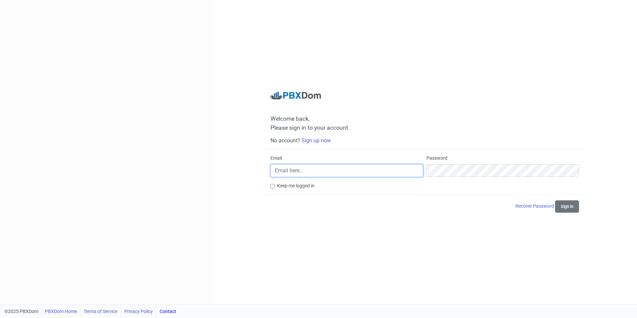
click at [330, 172] on input "Email" at bounding box center [347, 170] width 153 height 13
type input "[PERSON_NAME][EMAIL_ADDRESS][PERSON_NAME][DOMAIN_NAME]"
click at [565, 204] on button "Sign in" at bounding box center [567, 206] width 24 height 12
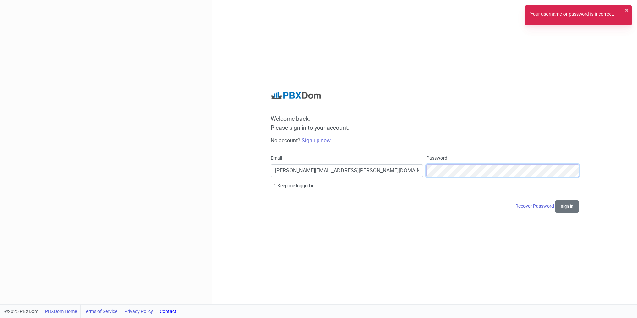
click at [387, 173] on div "Email shalu.mathew@skyband.com.sa Password" at bounding box center [425, 169] width 312 height 28
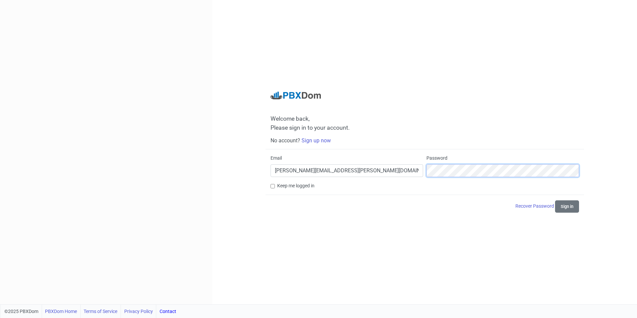
click at [555, 200] on button "Sign in" at bounding box center [567, 206] width 24 height 12
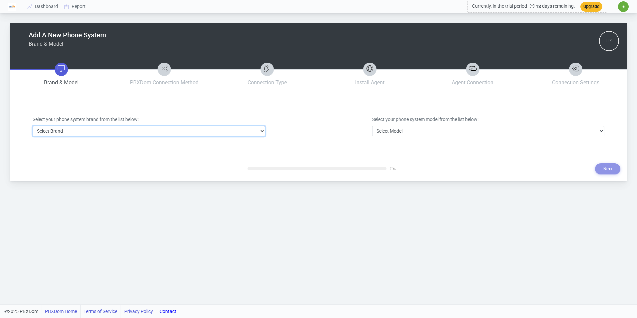
click at [121, 132] on select "Select Brand 3CX Avaya Cisco FreePBX/Asterisk Mitel Panasonic Yeastar" at bounding box center [149, 131] width 233 height 10
select select "18"
click at [33, 126] on select "Select Brand 3CX Avaya Cisco FreePBX/Asterisk Mitel Panasonic Yeastar" at bounding box center [149, 131] width 233 height 10
click at [391, 137] on div "Select your phone system brand from the list below: Select Brand 3CX Avaya Cisc…" at bounding box center [319, 126] width 582 height 52
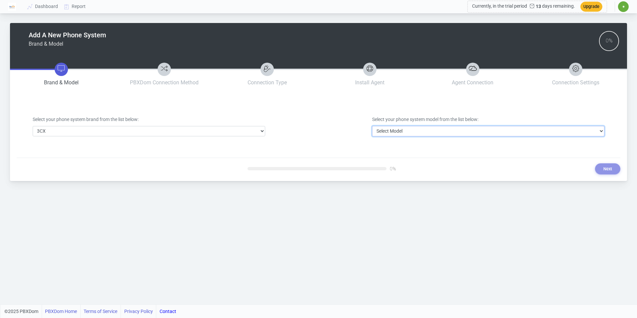
click at [395, 133] on select "Select Model 3CX" at bounding box center [488, 131] width 233 height 10
select select "94"
click at [372, 126] on select "Select Model 3CX" at bounding box center [488, 131] width 233 height 10
click at [601, 166] on button "Next" at bounding box center [607, 168] width 25 height 11
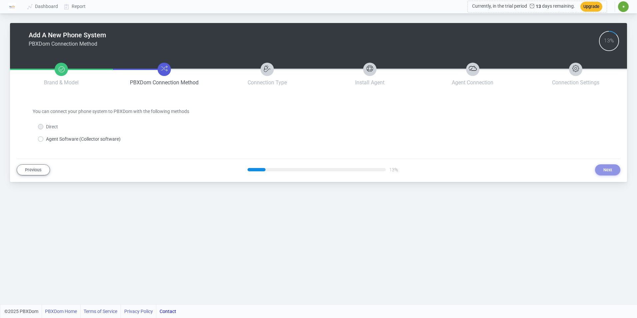
click at [102, 140] on label "Agent Software (Collector software)" at bounding box center [83, 139] width 75 height 7
click at [50, 140] on input "Agent Software (Collector software)" at bounding box center [48, 138] width 4 height 4
radio input "true"
click at [606, 169] on button "Next" at bounding box center [607, 169] width 25 height 11
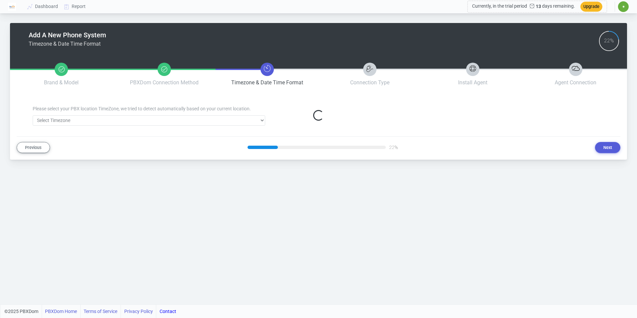
select select "327"
click at [613, 144] on button "Next" at bounding box center [607, 147] width 25 height 11
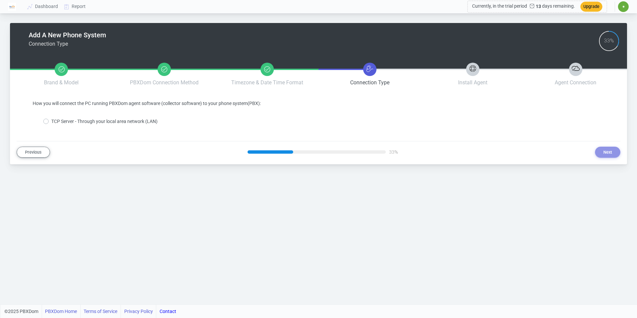
click at [106, 119] on label "TCP Server - Through your local area network (LAN)" at bounding box center [104, 121] width 106 height 7
click at [56, 119] on input "TCP Server - Through your local area network (LAN)" at bounding box center [53, 120] width 4 height 4
radio input "true"
click at [610, 151] on button "Next" at bounding box center [607, 152] width 25 height 11
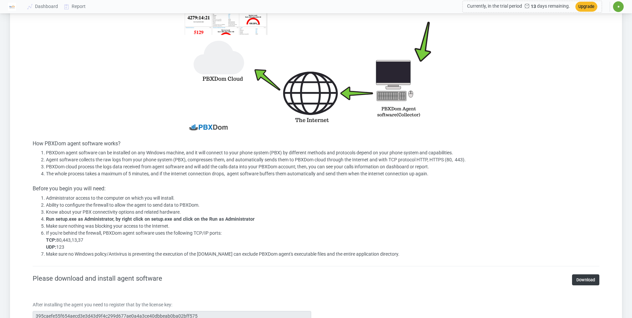
scroll to position [233, 0]
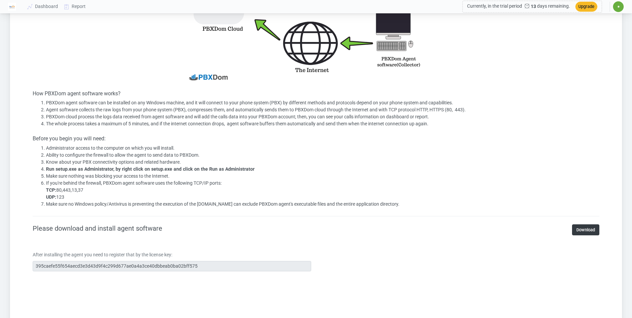
click at [584, 222] on section "Install PBXDom Agent Software (Collector) How PBXDom agent software works? PBXD…" at bounding box center [316, 239] width 567 height 745
click at [585, 231] on link "Download" at bounding box center [585, 229] width 27 height 11
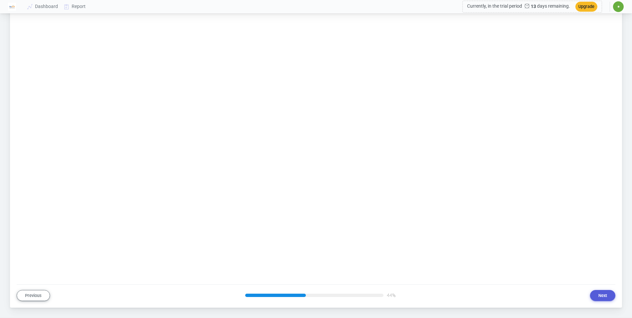
scroll to position [590, 0]
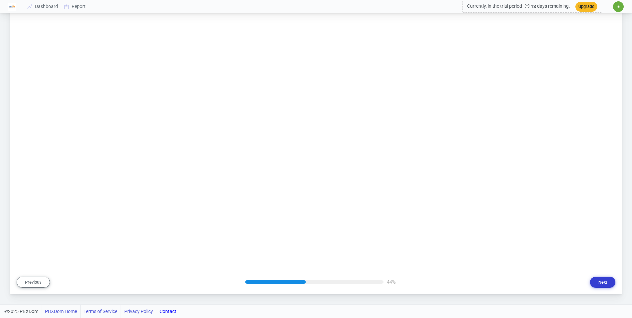
click at [608, 281] on button "Next" at bounding box center [602, 282] width 25 height 11
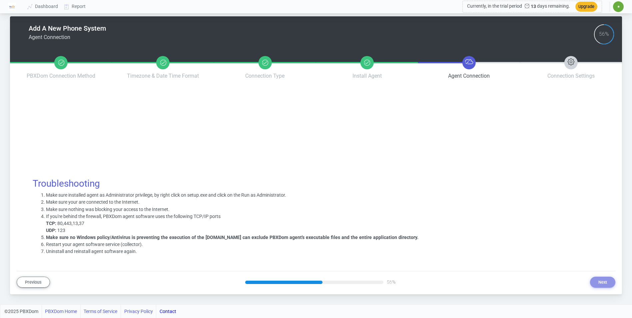
scroll to position [7, 0]
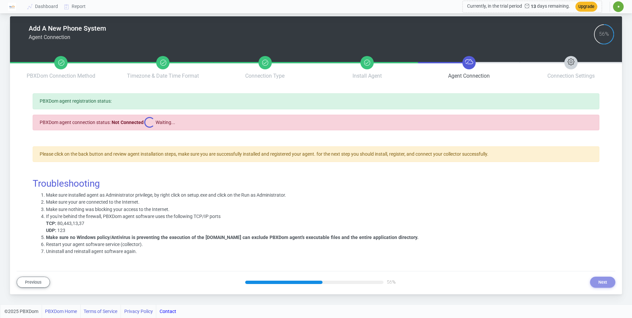
select select "84ce4d95bf38e5b853f96ef730a215ff649ebadd4e2a998d03a093e838a49fe9"
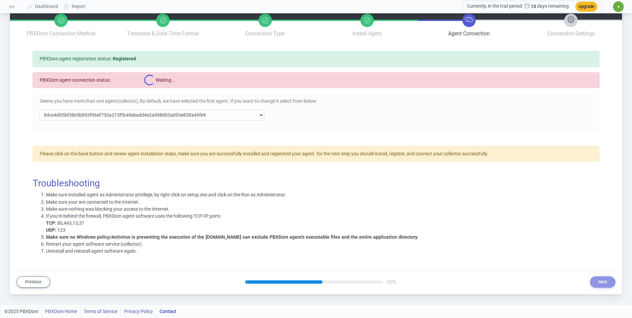
scroll to position [0, 0]
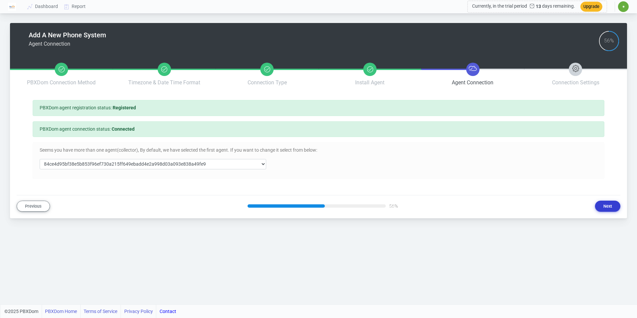
click at [611, 210] on button "Next" at bounding box center [607, 206] width 25 height 11
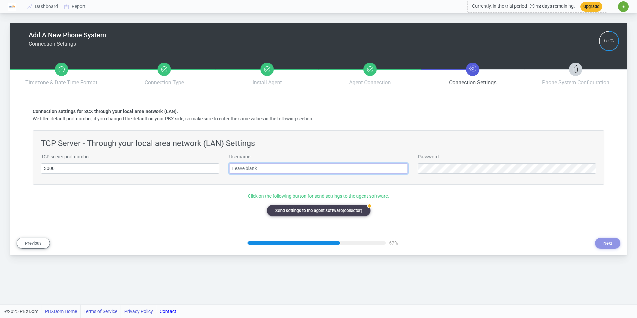
click at [259, 166] on input "text" at bounding box center [318, 168] width 178 height 10
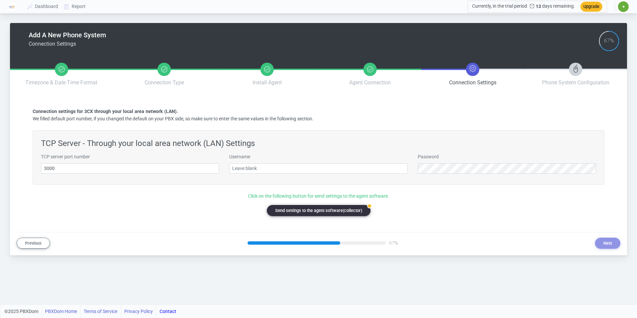
click at [315, 209] on button "badge Send settings to the agent software(collector)" at bounding box center [319, 210] width 104 height 11
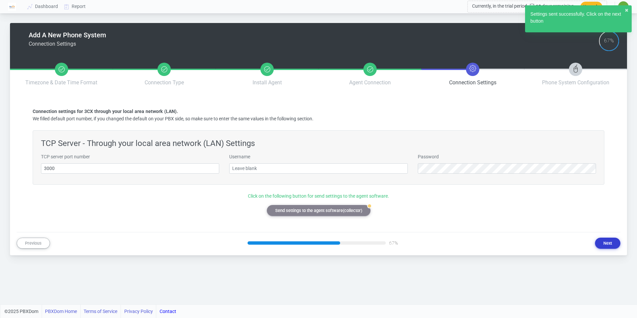
click at [608, 245] on button "Next" at bounding box center [607, 243] width 25 height 11
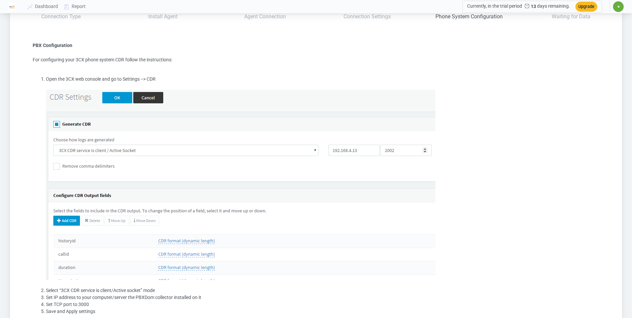
scroll to position [67, 0]
click at [110, 95] on img at bounding box center [241, 184] width 390 height 190
click at [121, 95] on img at bounding box center [241, 184] width 390 height 190
click at [85, 144] on img at bounding box center [241, 184] width 390 height 190
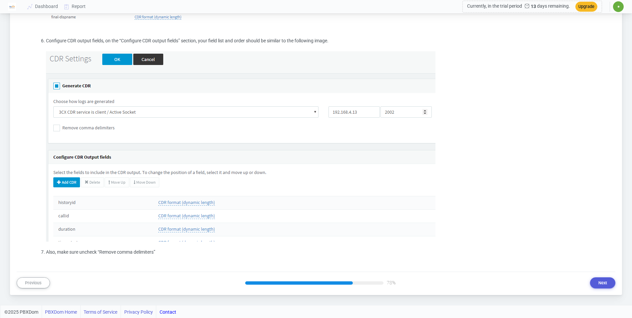
scroll to position [637, 0]
drag, startPoint x: 608, startPoint y: 284, endPoint x: 589, endPoint y: 269, distance: 24.0
click at [608, 284] on button "Next" at bounding box center [602, 282] width 25 height 11
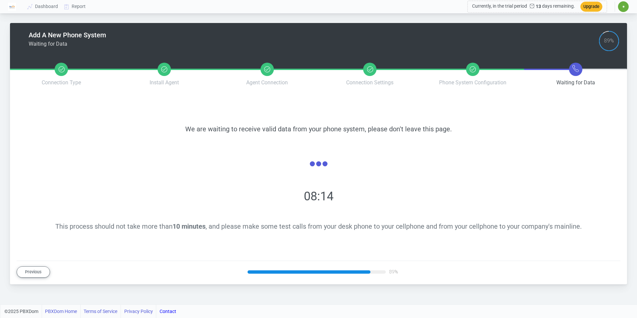
drag, startPoint x: 356, startPoint y: 270, endPoint x: 377, endPoint y: 271, distance: 21.0
click at [377, 271] on div at bounding box center [317, 271] width 138 height 3
click at [324, 198] on div "05:21" at bounding box center [319, 196] width 556 height 18
click at [464, 74] on li "Phone System Configuration" at bounding box center [473, 74] width 103 height 35
click at [32, 276] on button "Previous" at bounding box center [33, 271] width 33 height 11
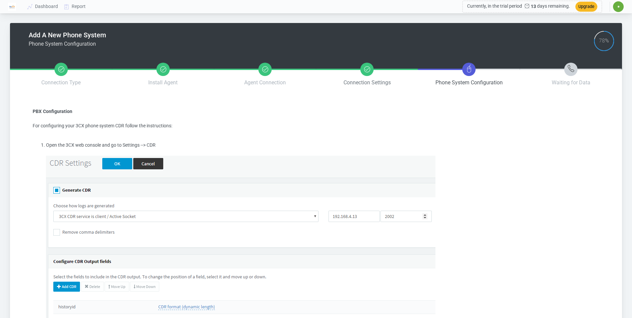
click at [367, 81] on span "Connection Settings" at bounding box center [367, 82] width 47 height 6
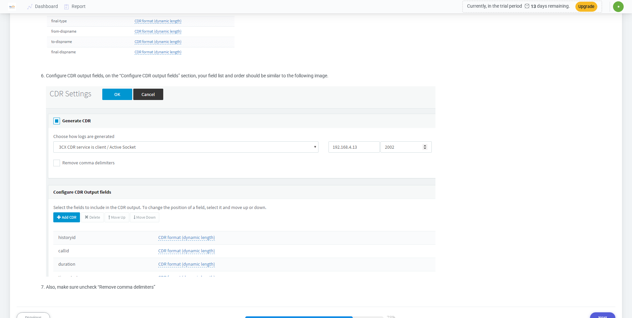
scroll to position [637, 0]
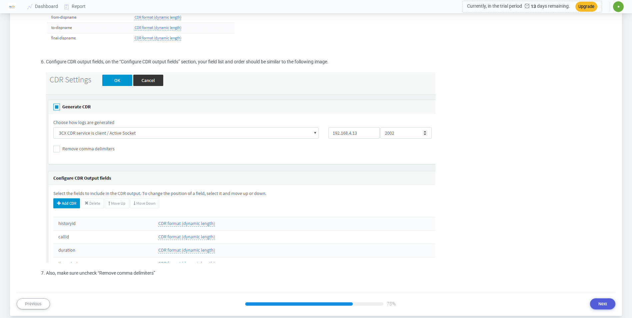
scroll to position [604, 0]
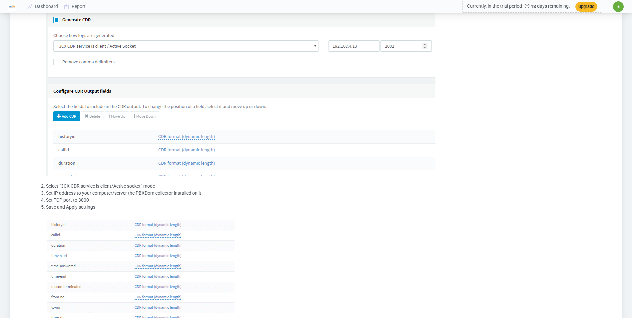
scroll to position [0, 0]
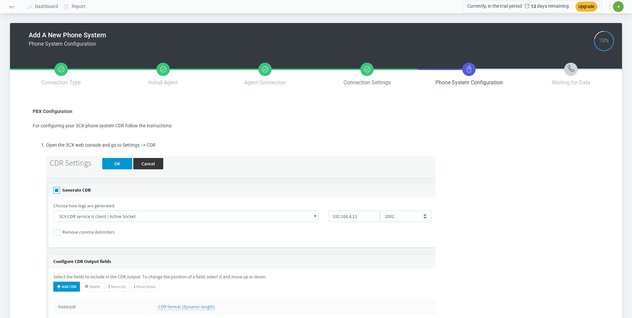
click at [372, 76] on li "Connection Settings" at bounding box center [367, 74] width 102 height 35
click at [474, 73] on em at bounding box center [469, 69] width 13 height 13
click at [356, 214] on img at bounding box center [241, 251] width 390 height 190
drag, startPoint x: 356, startPoint y: 214, endPoint x: 329, endPoint y: 218, distance: 27.9
click at [346, 215] on img at bounding box center [241, 251] width 390 height 190
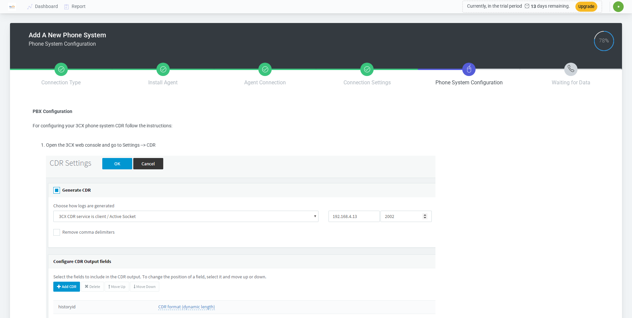
click at [327, 218] on img at bounding box center [241, 251] width 390 height 190
click at [311, 220] on img at bounding box center [241, 251] width 390 height 190
click at [310, 220] on img at bounding box center [241, 251] width 390 height 190
click at [288, 211] on img at bounding box center [241, 251] width 390 height 190
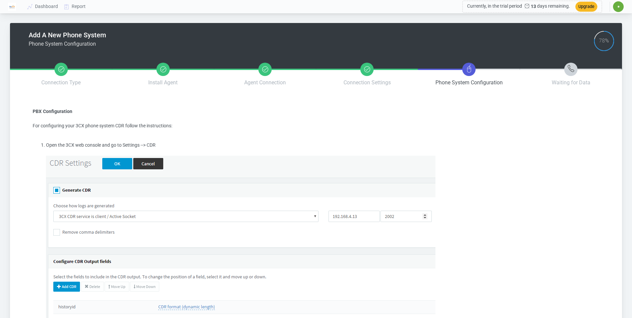
click at [288, 211] on img at bounding box center [241, 251] width 390 height 190
click at [362, 219] on img at bounding box center [241, 251] width 390 height 190
click at [396, 218] on img at bounding box center [241, 251] width 390 height 190
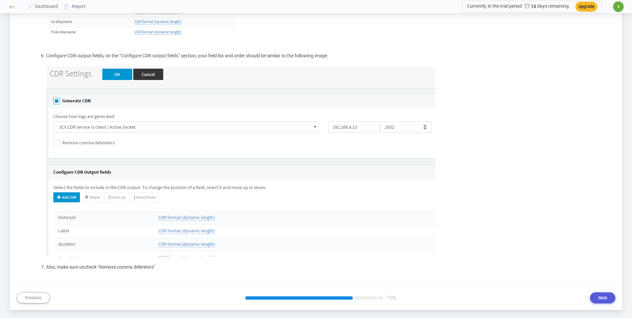
scroll to position [637, 0]
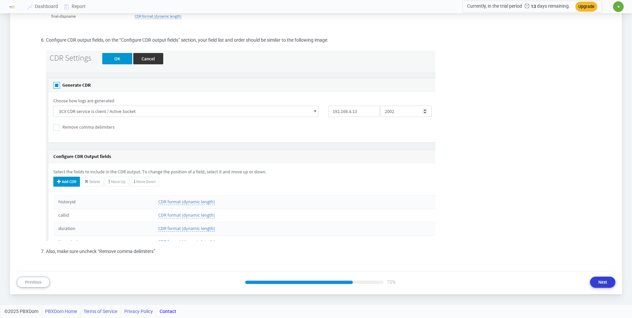
click at [603, 278] on button "Next" at bounding box center [602, 282] width 25 height 11
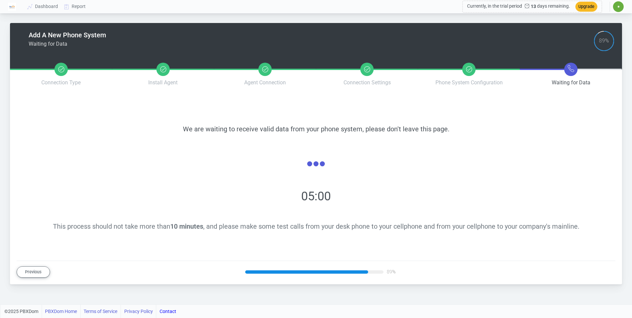
scroll to position [0, 0]
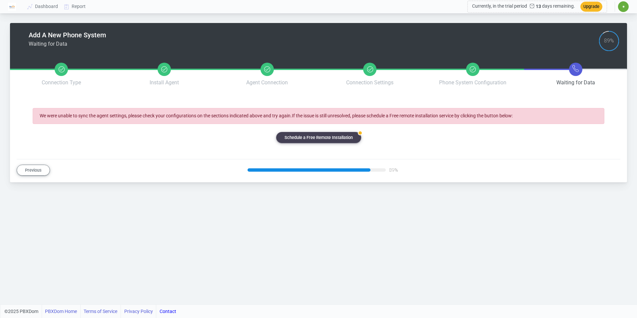
click at [460, 165] on div "Previous 89% Next" at bounding box center [319, 170] width 604 height 11
click at [344, 136] on link "badge Schedule a Free Remote Installation" at bounding box center [318, 137] width 85 height 11
click at [32, 169] on button "Previous" at bounding box center [33, 170] width 33 height 11
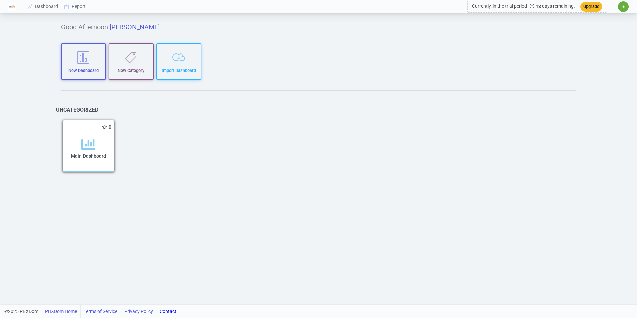
click at [94, 147] on icon at bounding box center [88, 145] width 14 height 14
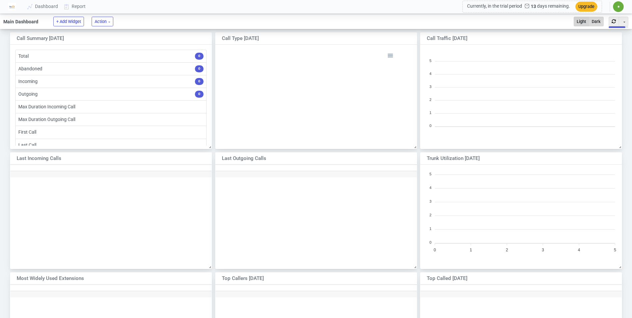
click at [593, 20] on button "Dark" at bounding box center [596, 22] width 15 height 10
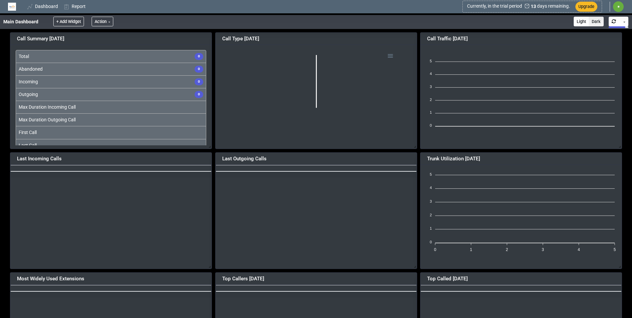
scroll to position [3, 3]
click at [103, 24] on button "Action" at bounding box center [103, 22] width 22 height 10
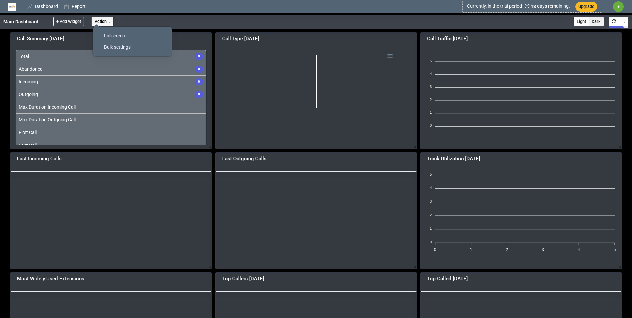
click at [143, 18] on ul "Main Dashboard + Add Widget Action Fullscreen Bulk settings Light Dark Toggle D…" at bounding box center [316, 22] width 632 height 14
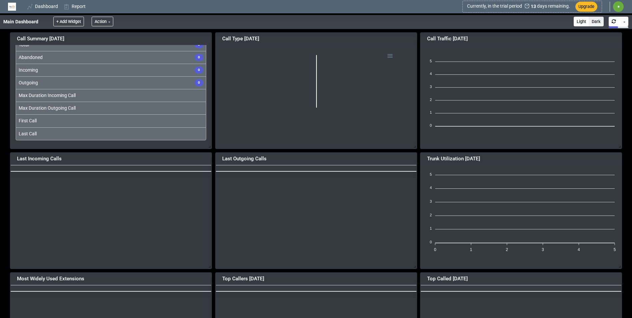
scroll to position [0, 0]
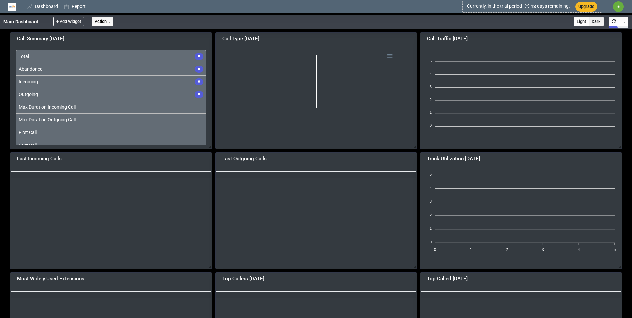
click at [98, 23] on button "Action" at bounding box center [103, 22] width 22 height 10
click at [42, 8] on link "Dashboard" at bounding box center [43, 6] width 37 height 12
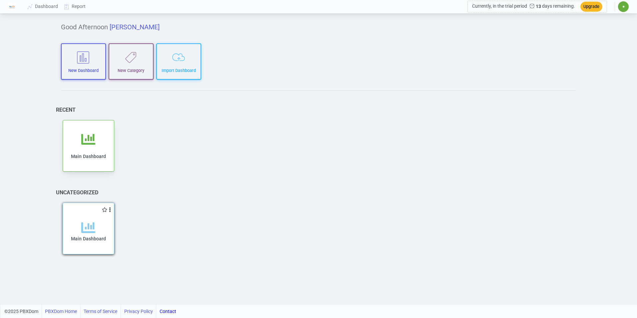
click at [88, 228] on icon at bounding box center [88, 228] width 14 height 14
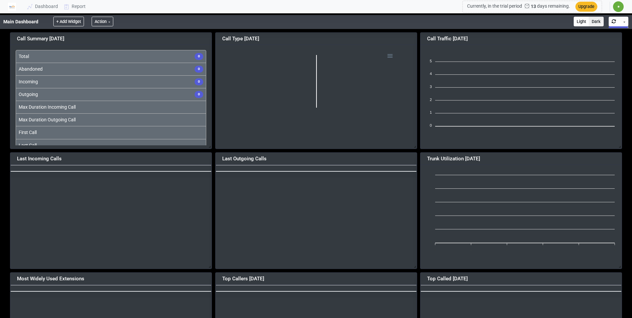
scroll to position [111, 211]
